Goal: Complete application form

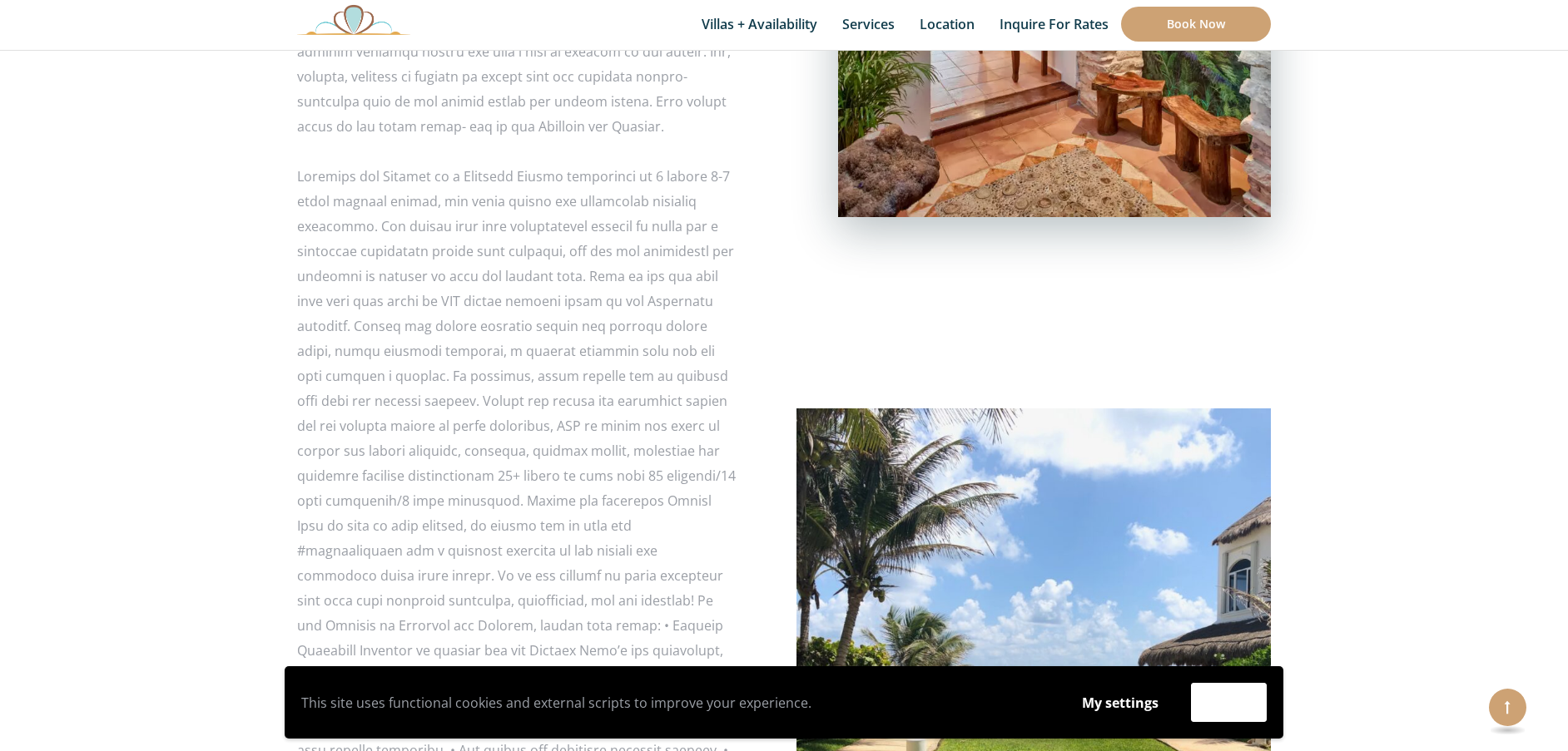
scroll to position [2669, 0]
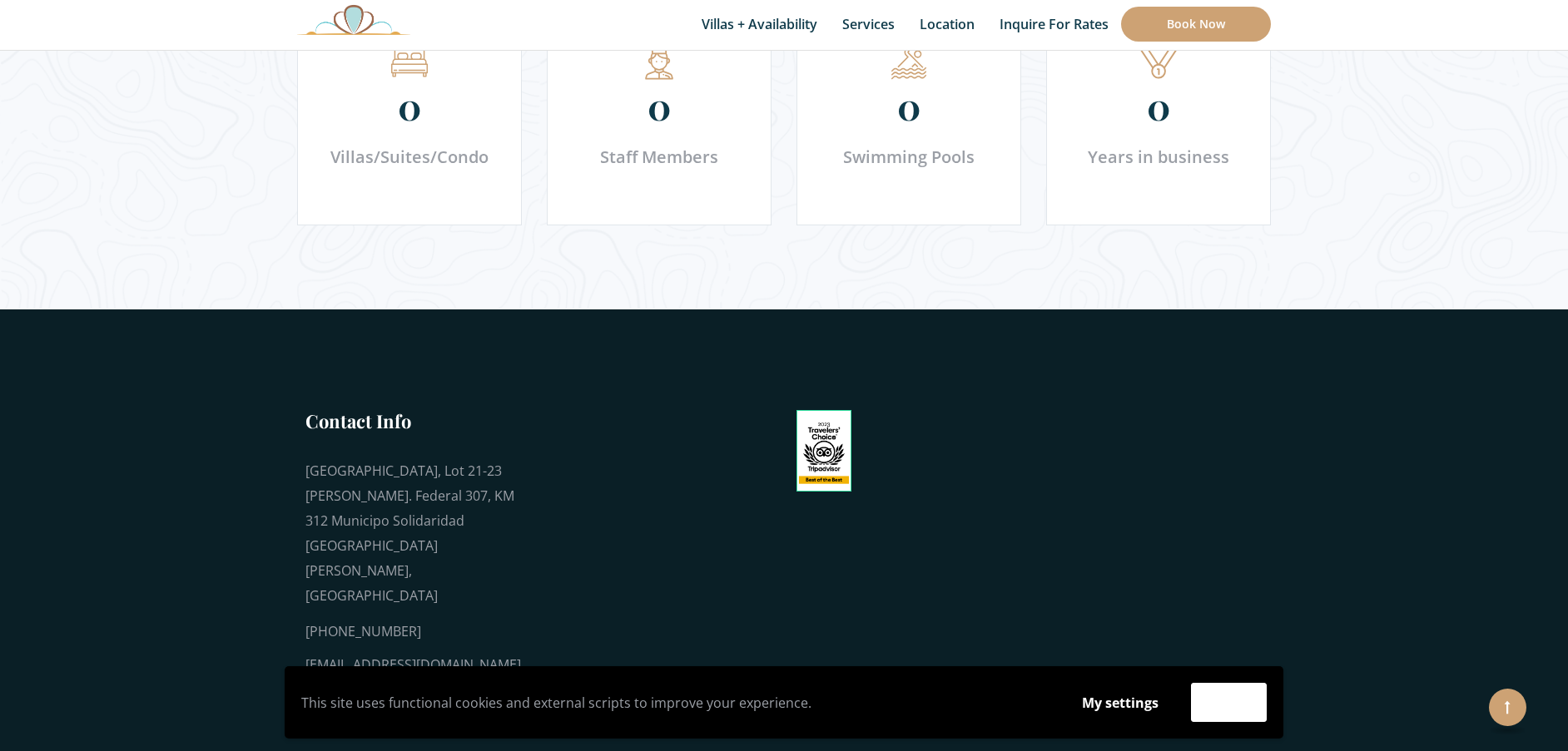
click at [953, 716] on div "This site uses functional cookies and external scripts to improve your experien…" at bounding box center [784, 703] width 982 height 39
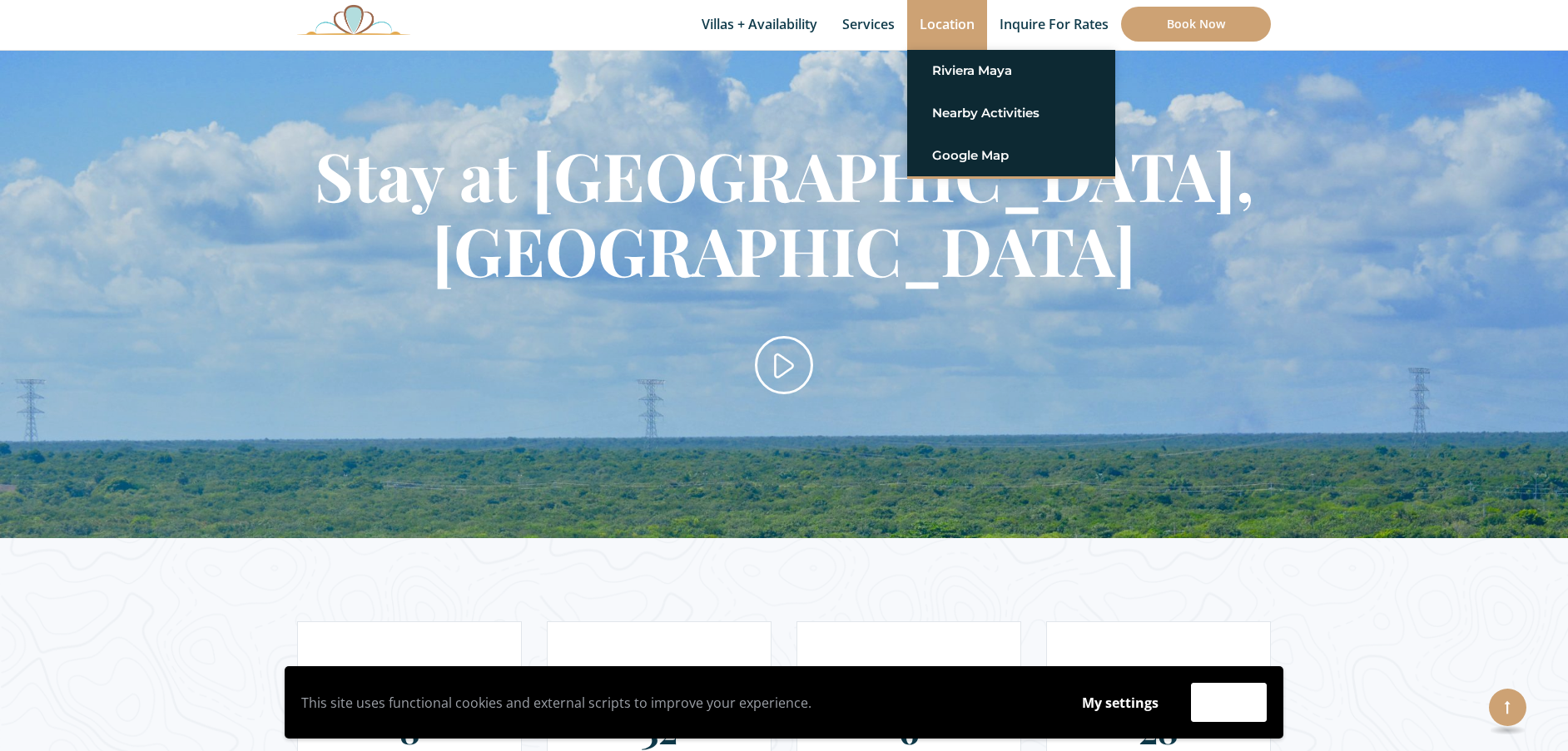
scroll to position [2183, 0]
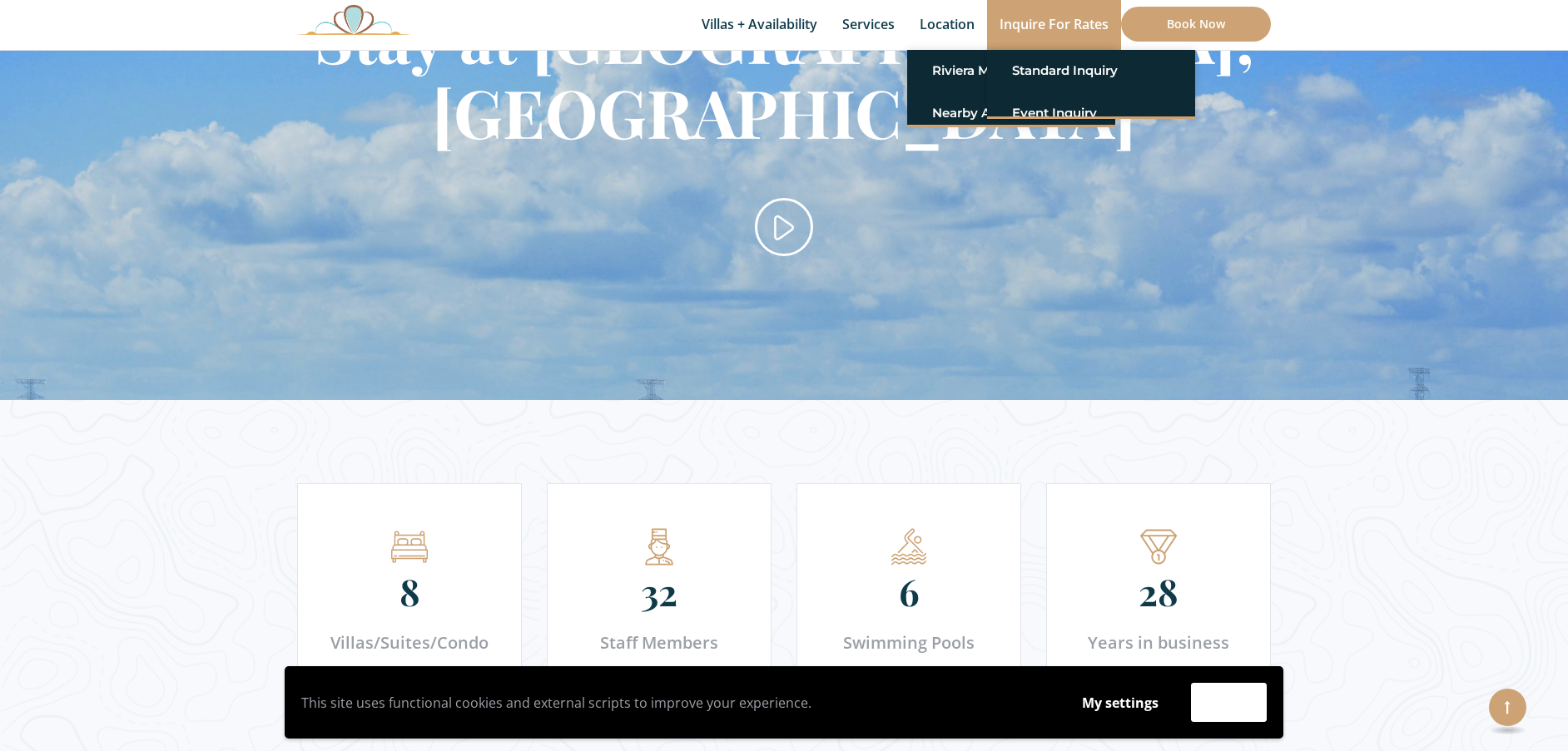
click at [1080, 24] on link "Inquire for Rates" at bounding box center [1054, 25] width 134 height 50
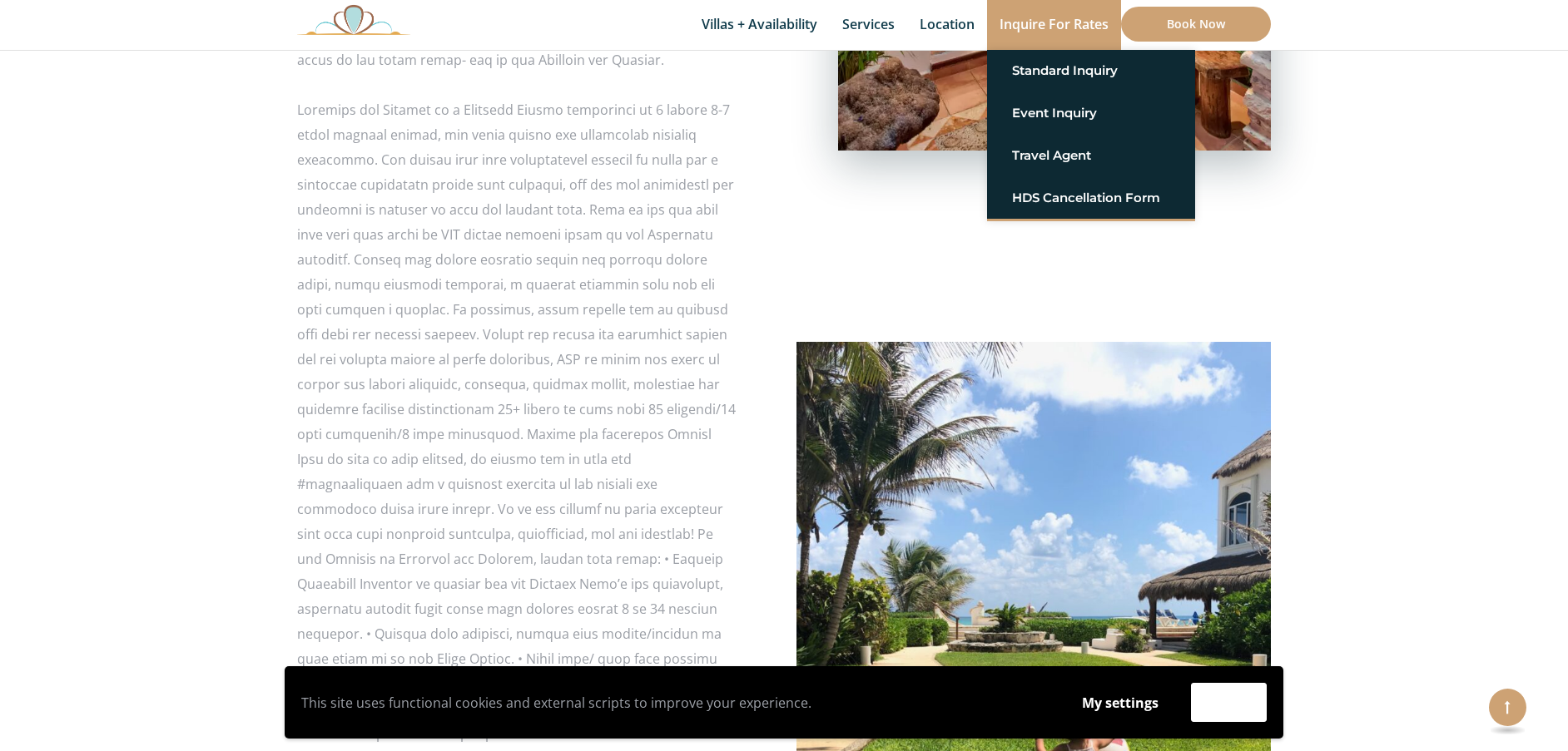
scroll to position [519, 0]
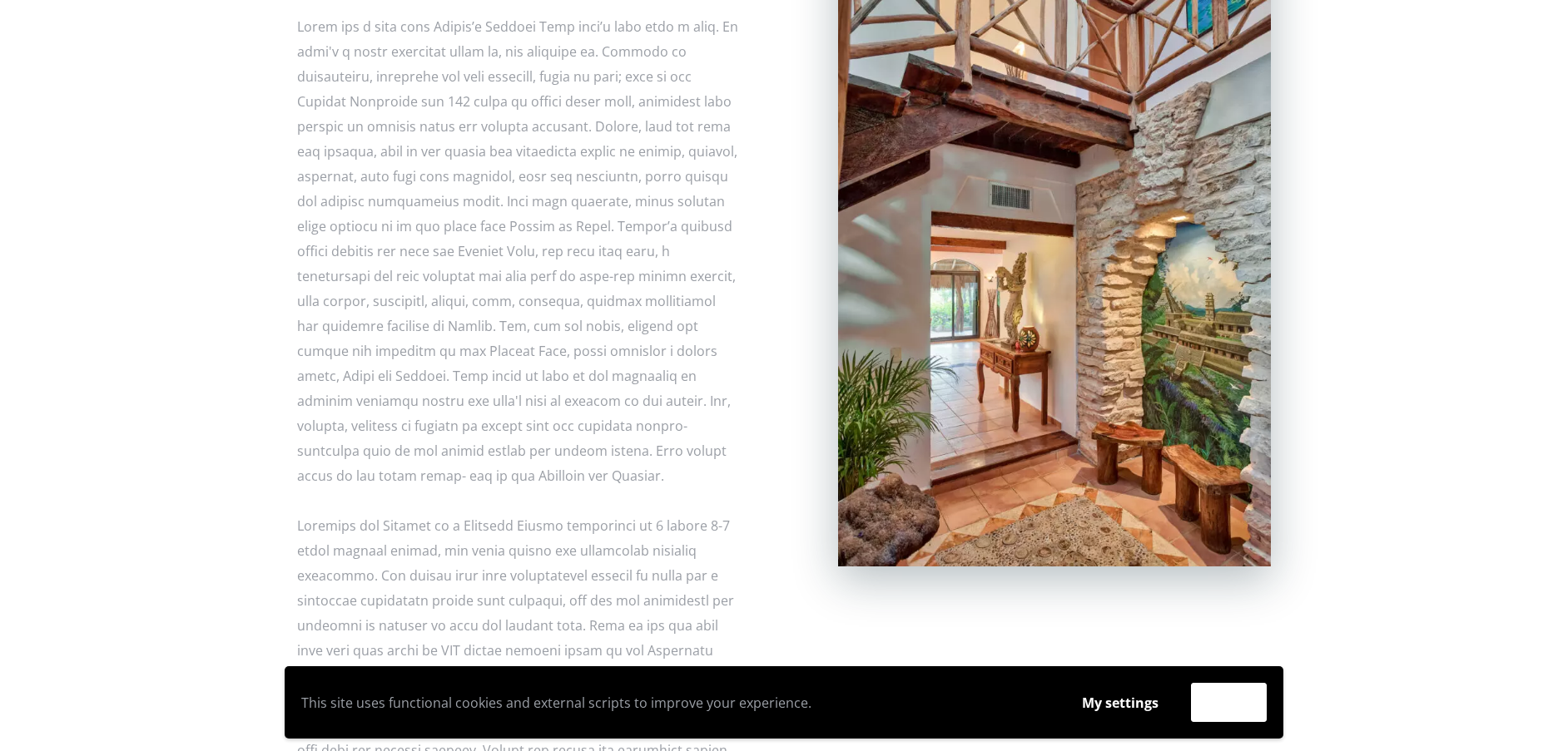
click at [1041, 57] on link "Standard Inquiry" at bounding box center [1091, 71] width 158 height 30
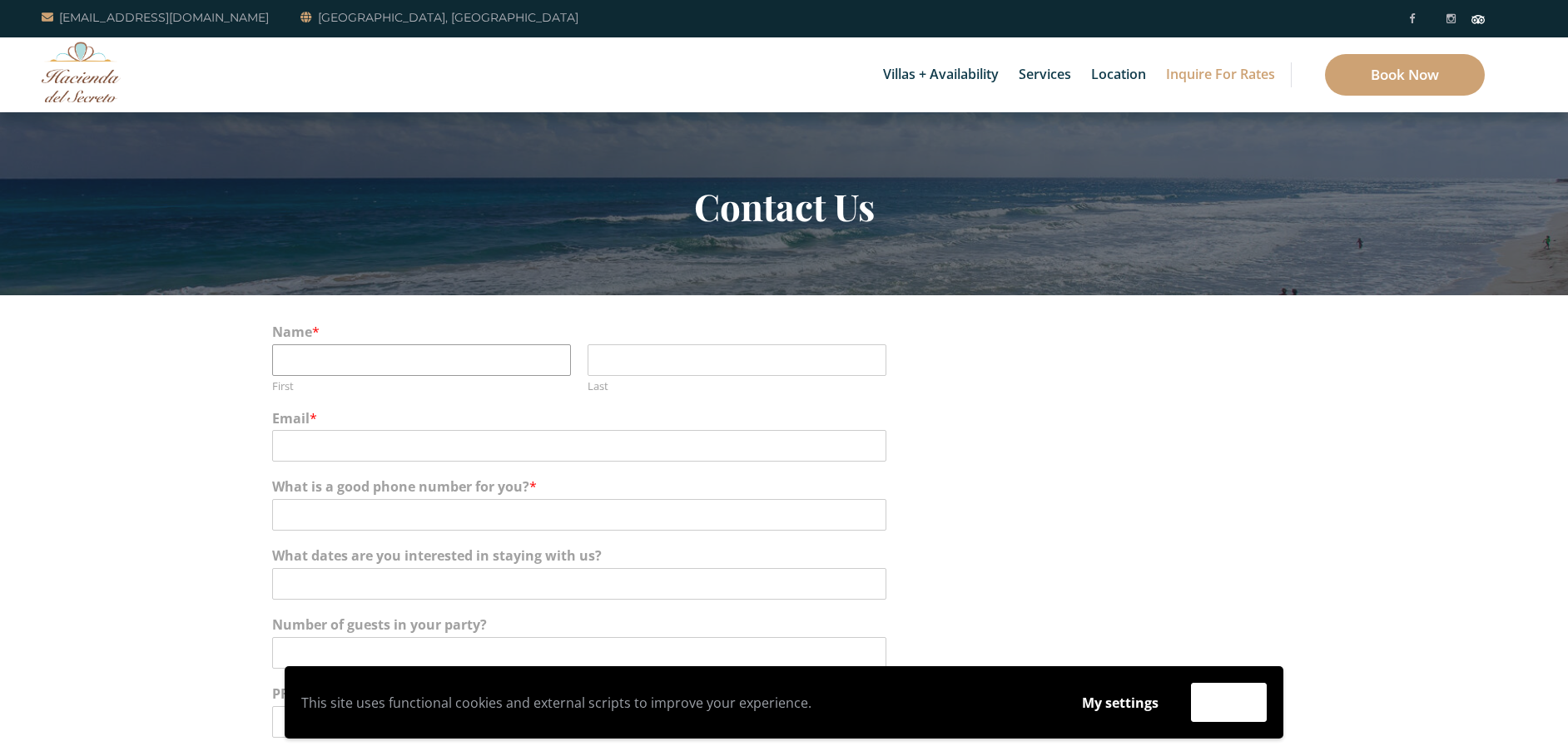
click at [408, 356] on input "First" at bounding box center [421, 360] width 298 height 31
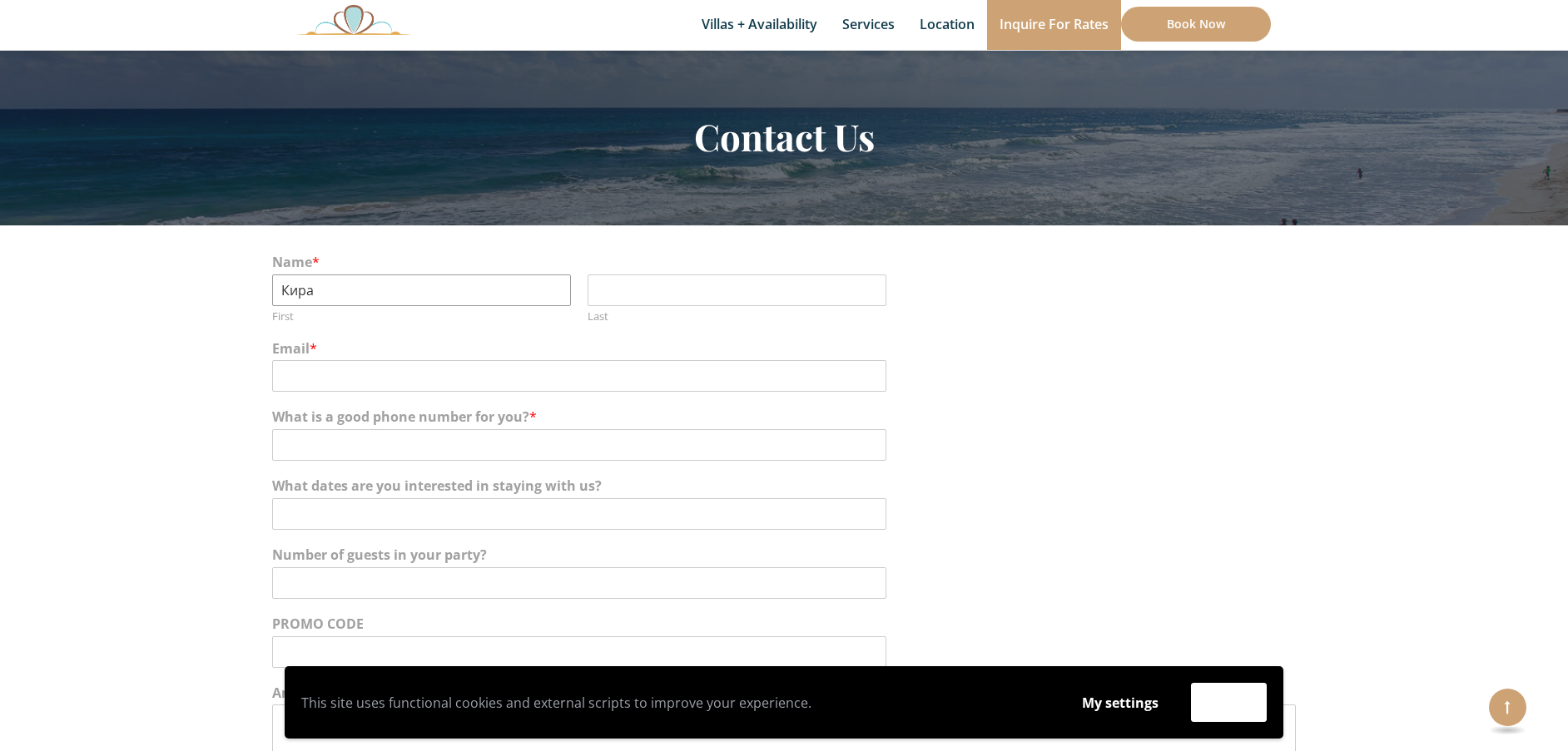
scroll to position [187, 0]
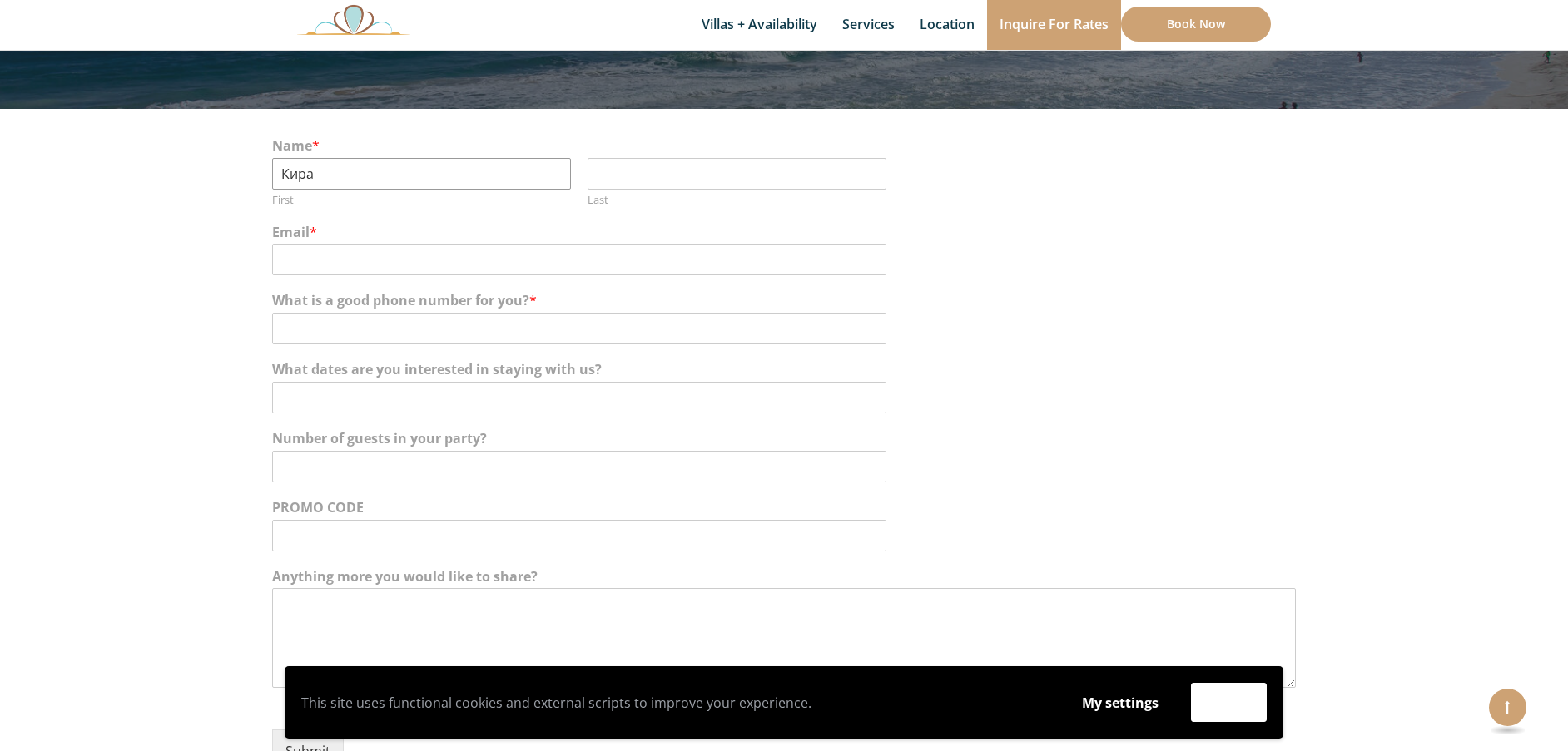
type input "Кира"
click at [781, 636] on textarea "Anything more you would like to share?" at bounding box center [784, 638] width 1024 height 100
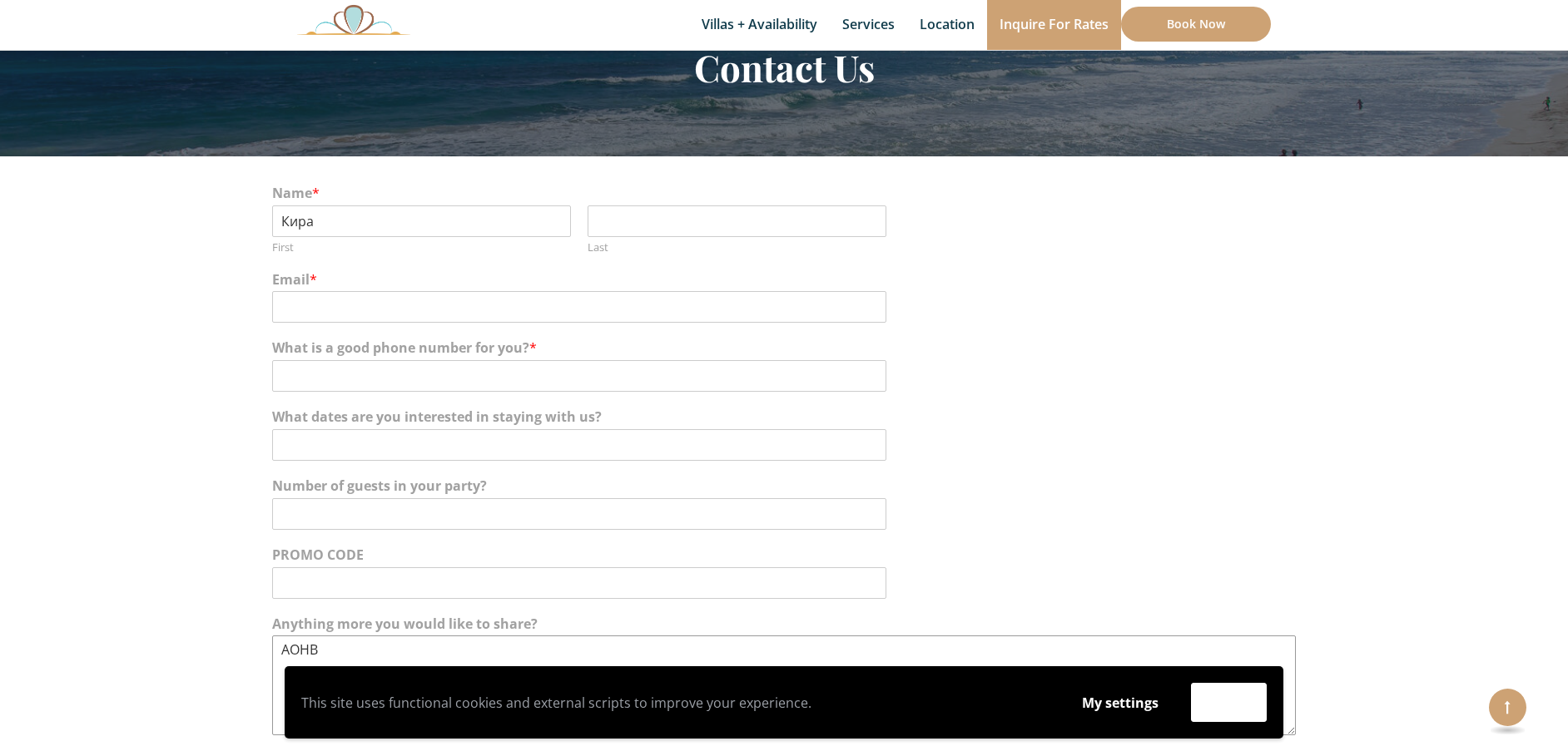
scroll to position [208, 0]
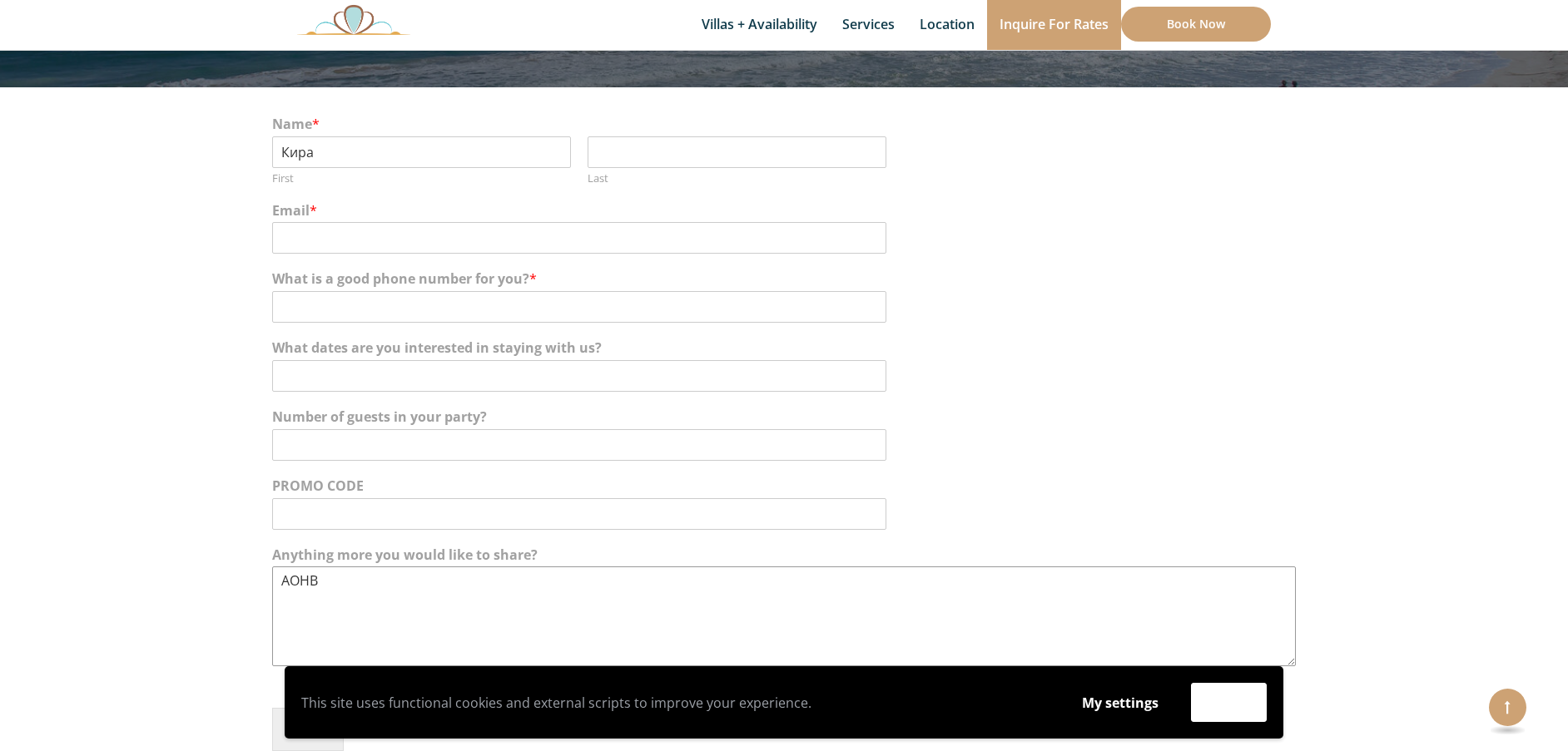
type textarea "АОНВ"
click at [297, 724] on div "This site uses functional cookies and external scripts to improve your experien…" at bounding box center [784, 703] width 999 height 73
